Goal: Information Seeking & Learning: Learn about a topic

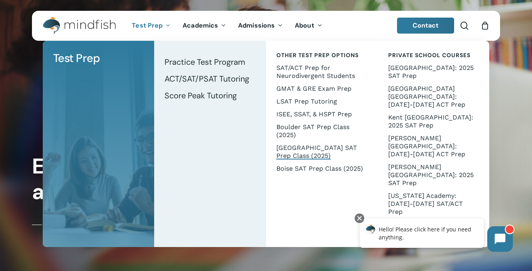
click at [307, 151] on span "[GEOGRAPHIC_DATA] SAT Prep Class (2025)" at bounding box center [317, 152] width 81 height 16
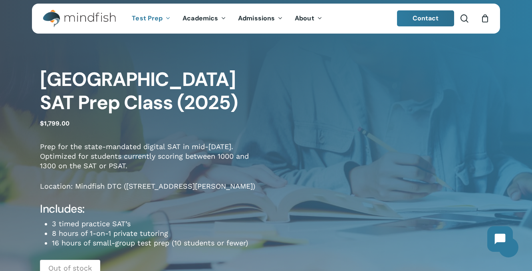
scroll to position [15, 0]
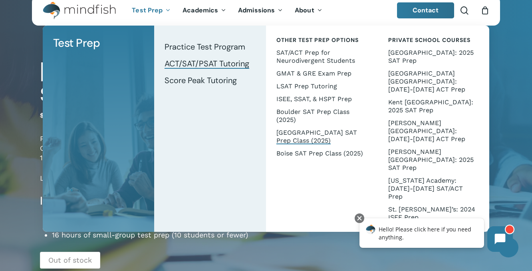
click at [182, 66] on span "ACT/SAT/PSAT Tutoring" at bounding box center [207, 63] width 85 height 10
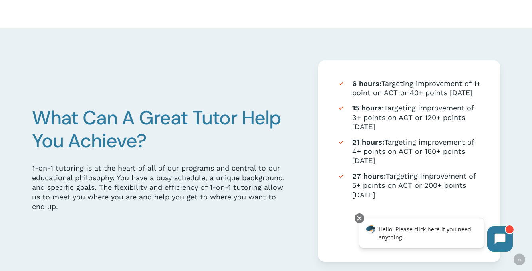
scroll to position [451, 0]
